Goal: Information Seeking & Learning: Learn about a topic

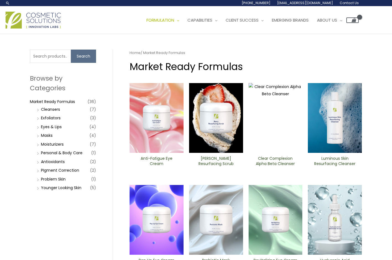
click at [38, 152] on li "Personal & Body Care (1)" at bounding box center [65, 153] width 61 height 8
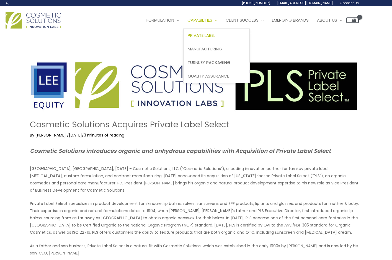
click at [212, 35] on span "Private Label" at bounding box center [201, 35] width 27 height 6
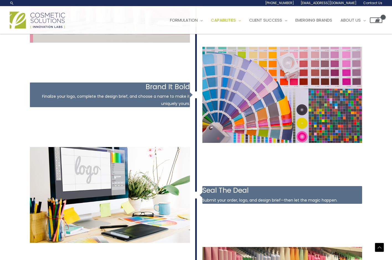
scroll to position [653, 0]
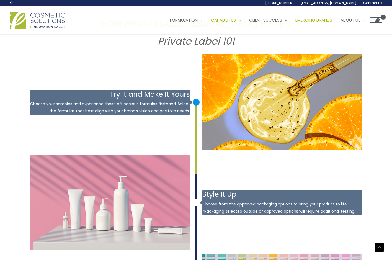
click at [329, 24] on link "Emerging Brands" at bounding box center [313, 20] width 45 height 17
